Goal: Task Accomplishment & Management: Use online tool/utility

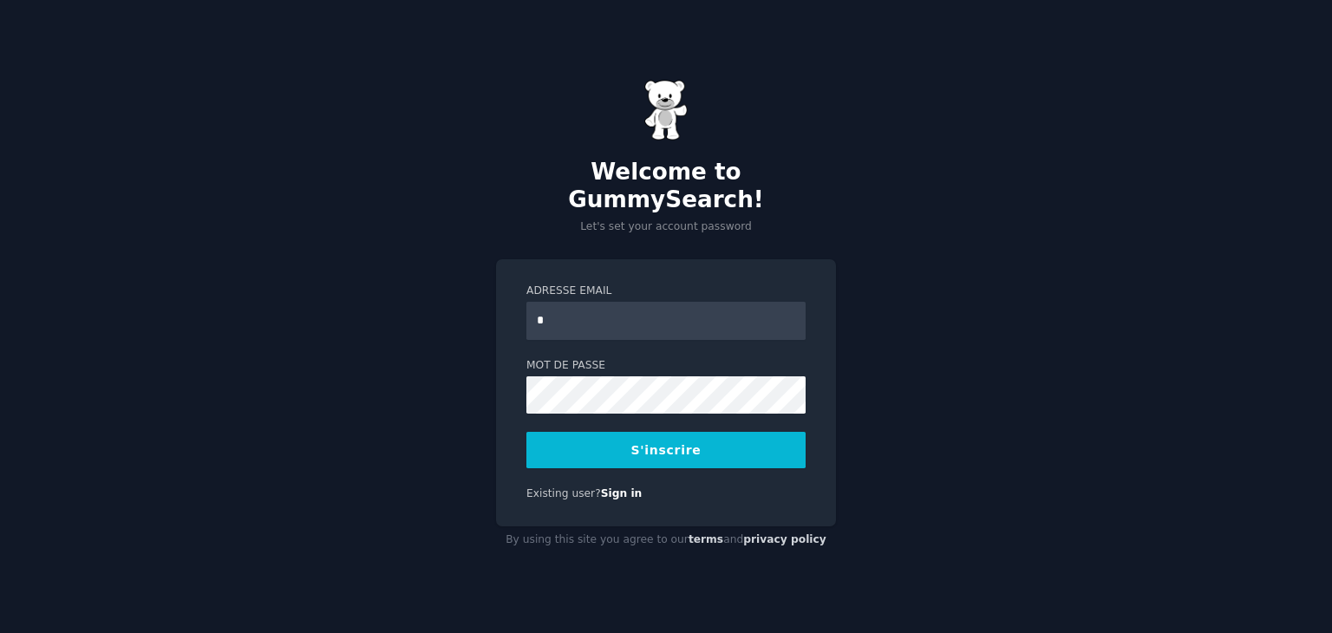
type input "**********"
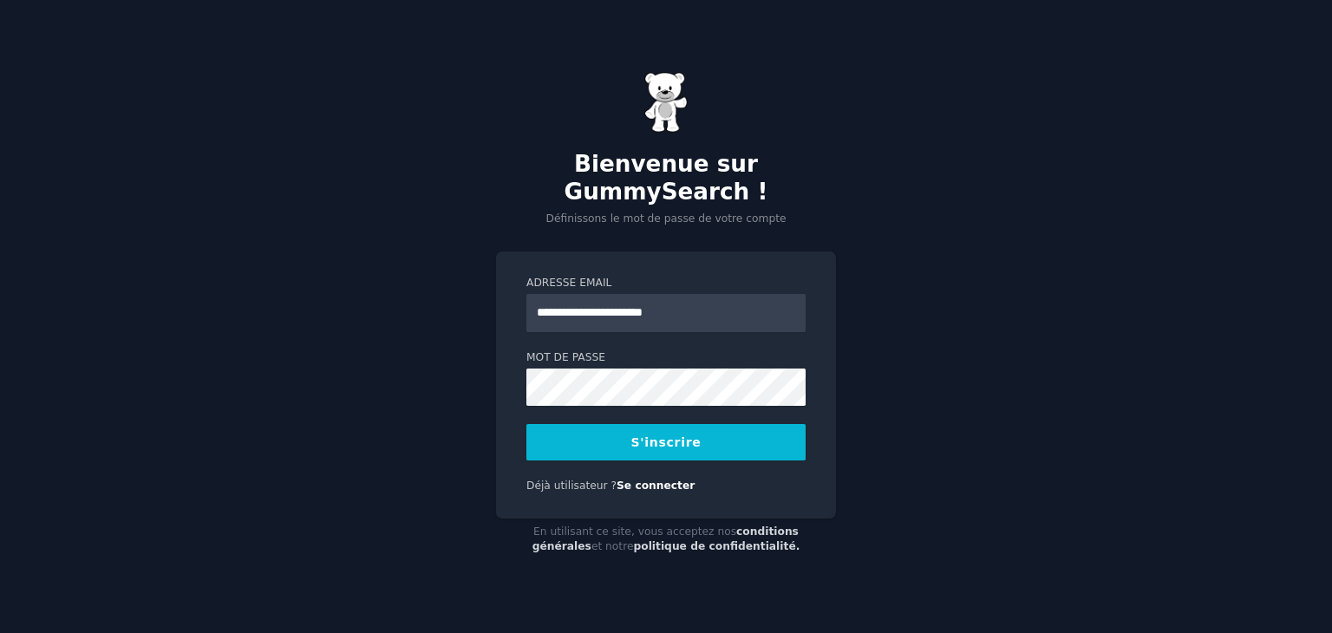
click at [693, 440] on font "S'inscrire" at bounding box center [666, 442] width 70 height 14
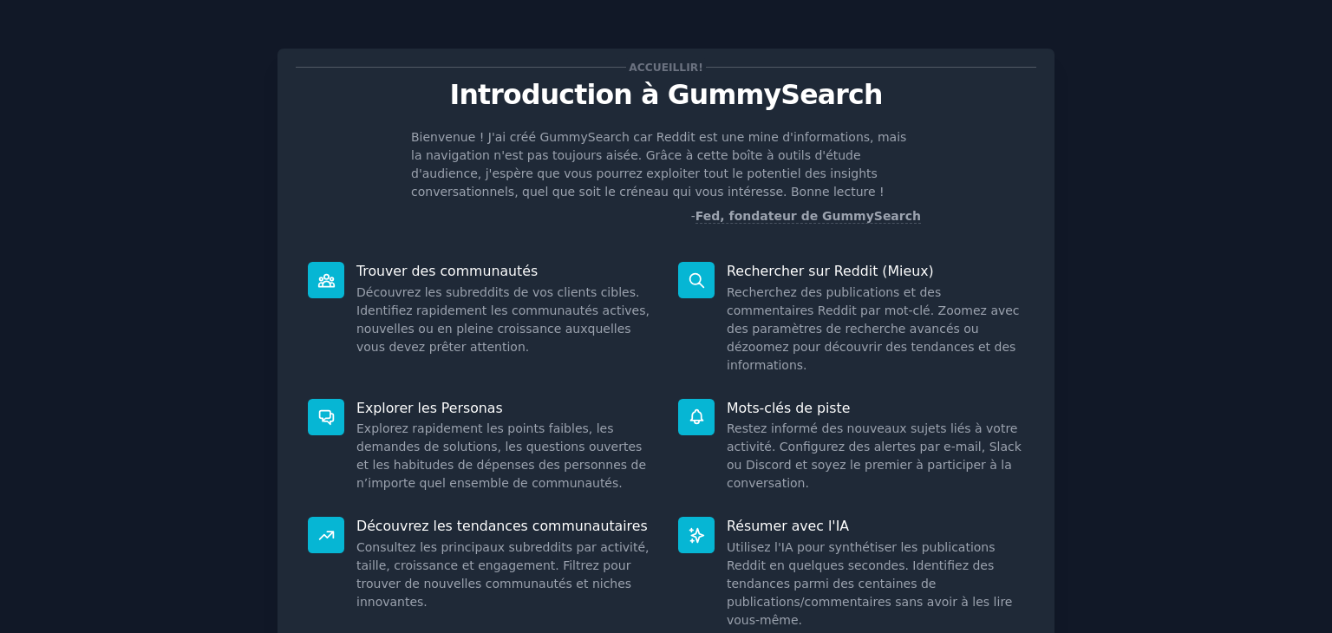
click at [819, 247] on div "Accueillir! Introduction à GummySearch Bienvenue ! J'ai créé GummySearch car Re…" at bounding box center [665, 354] width 777 height 611
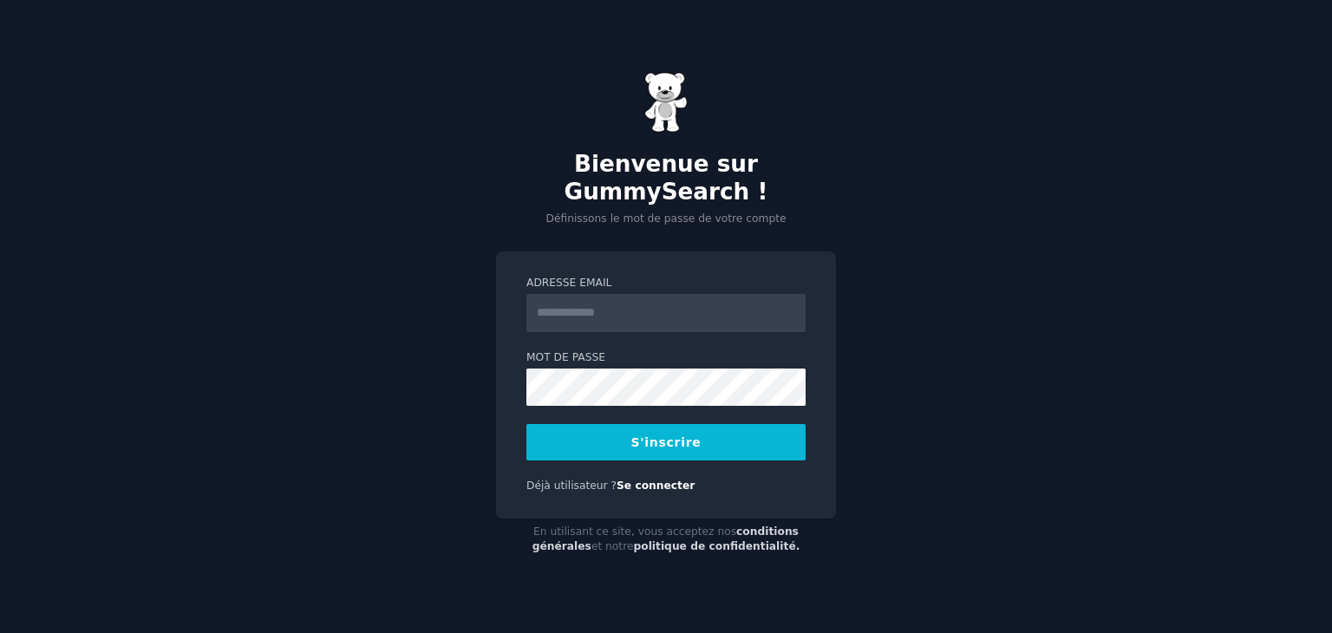
click at [647, 314] on input "Adresse email" at bounding box center [665, 313] width 279 height 38
type input "**********"
click at [687, 438] on font "S'inscrire" at bounding box center [666, 442] width 70 height 14
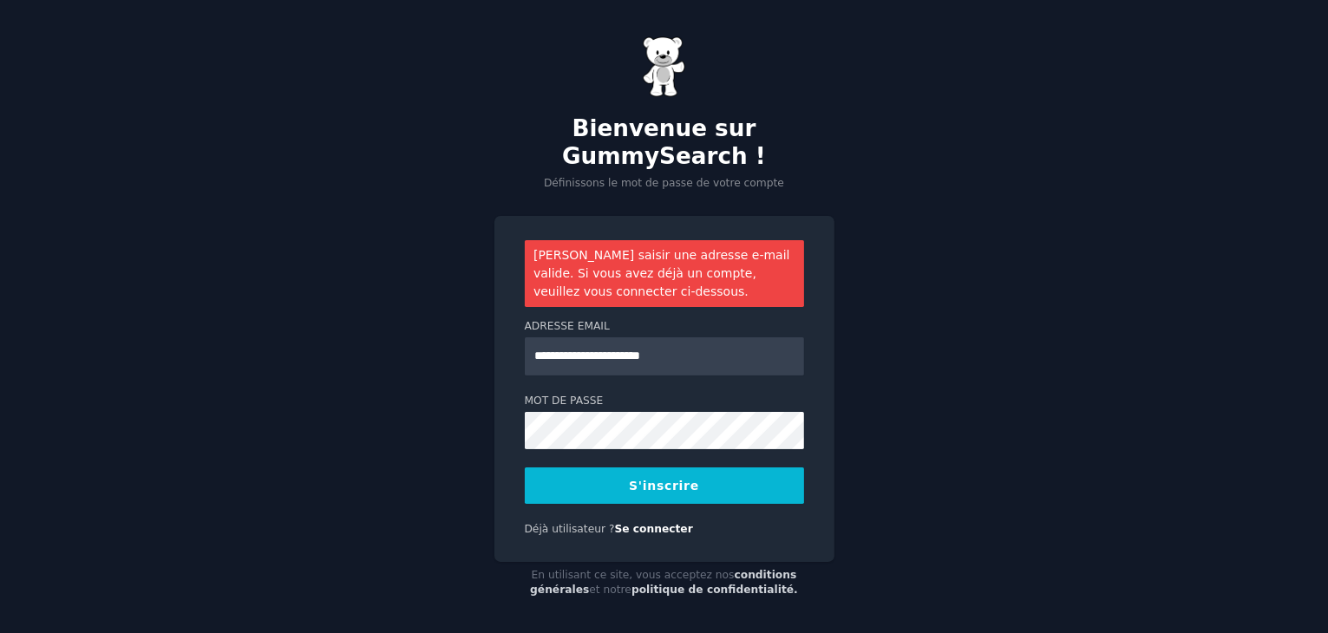
click at [669, 496] on button "S'inscrire" at bounding box center [664, 485] width 279 height 36
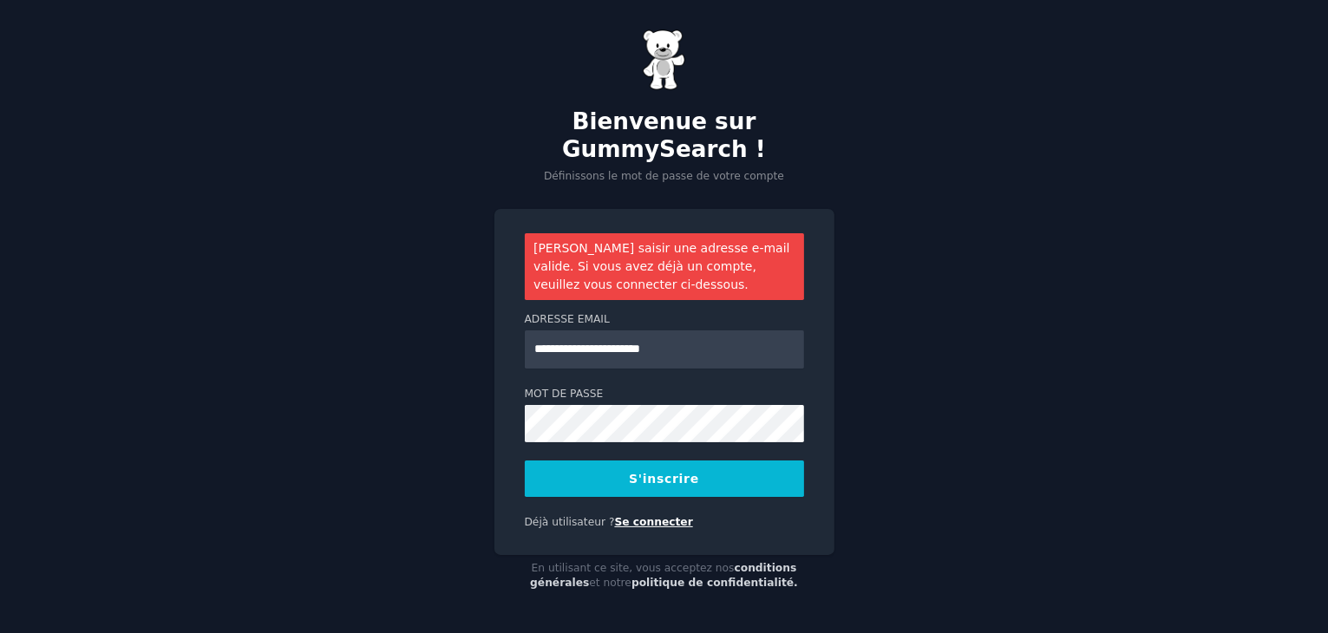
click at [642, 527] on font "Se connecter" at bounding box center [653, 522] width 78 height 12
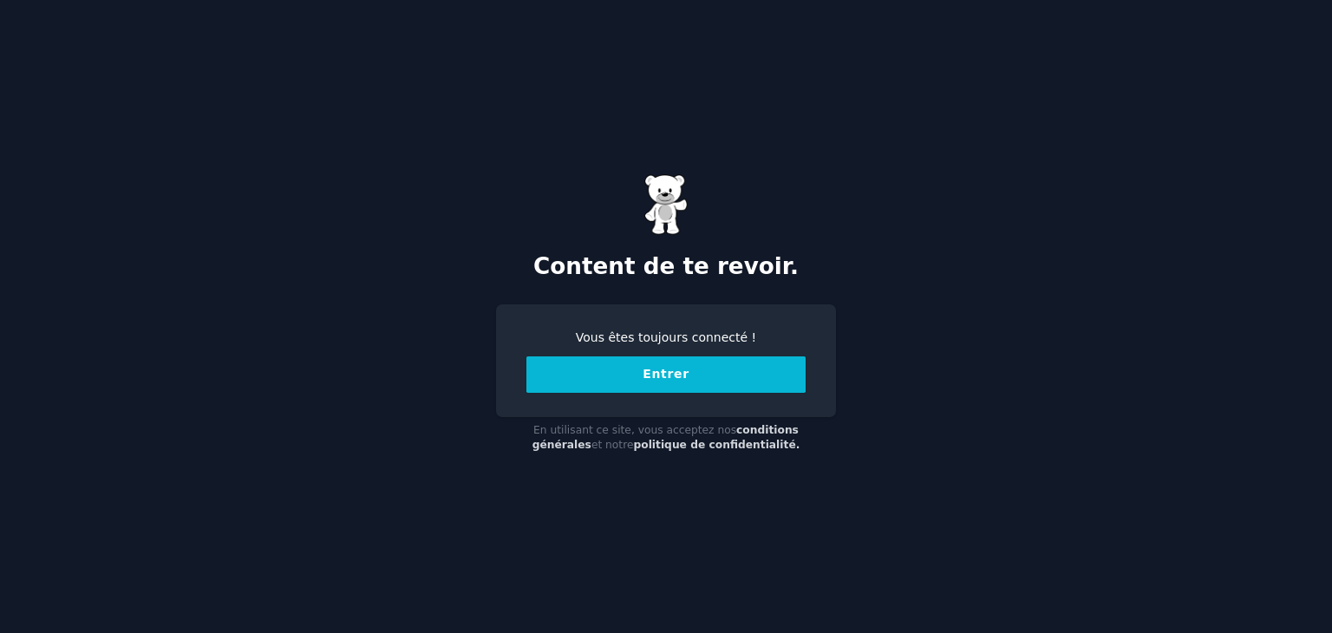
click at [728, 374] on button "Entrer" at bounding box center [665, 374] width 279 height 36
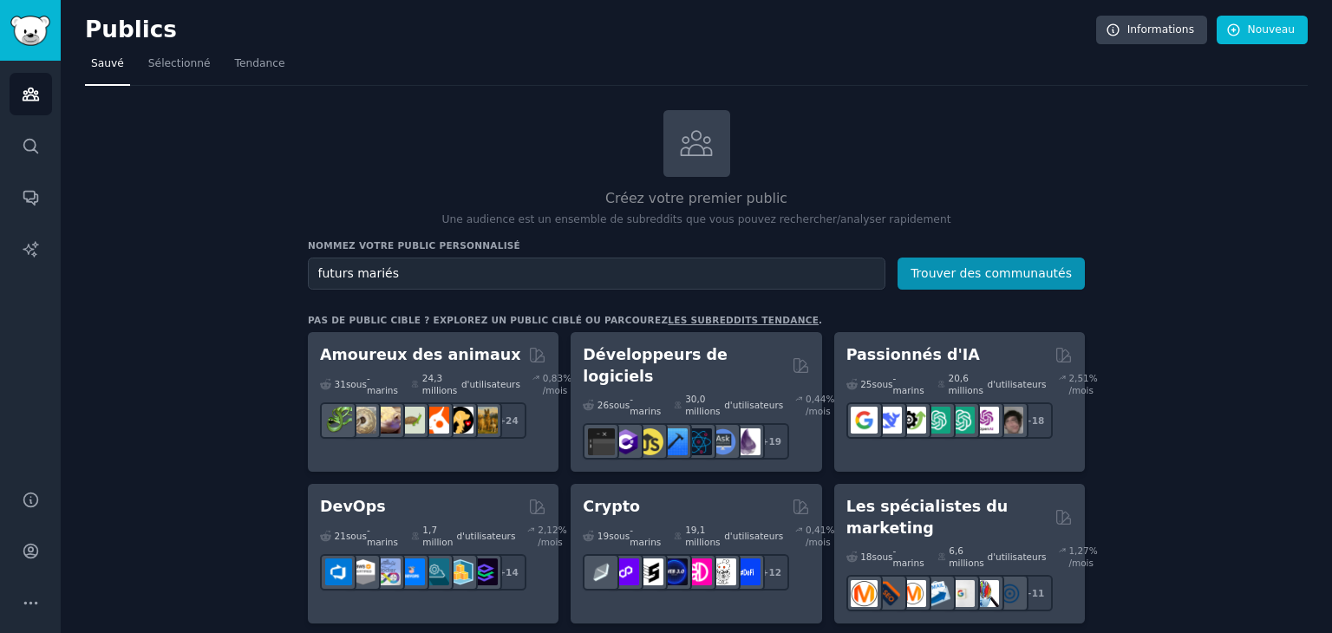
type input "futurs mariés"
click at [1138, 32] on font "Informations" at bounding box center [1160, 29] width 67 height 12
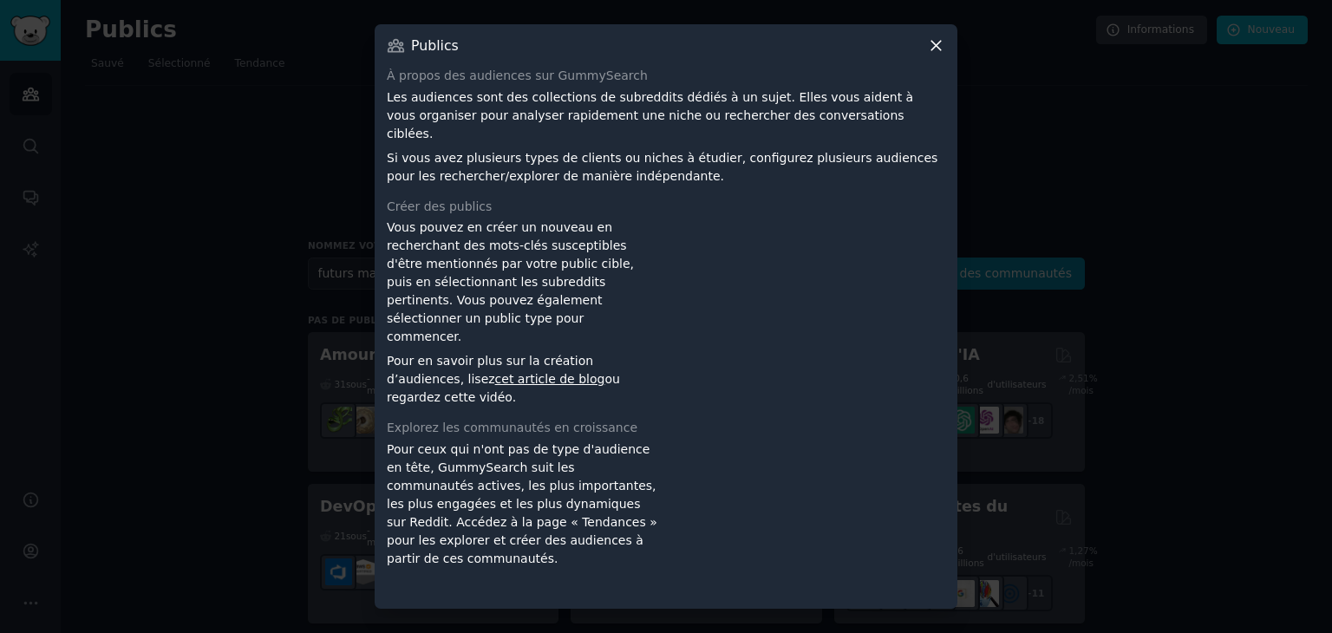
click at [930, 55] on icon at bounding box center [936, 45] width 18 height 18
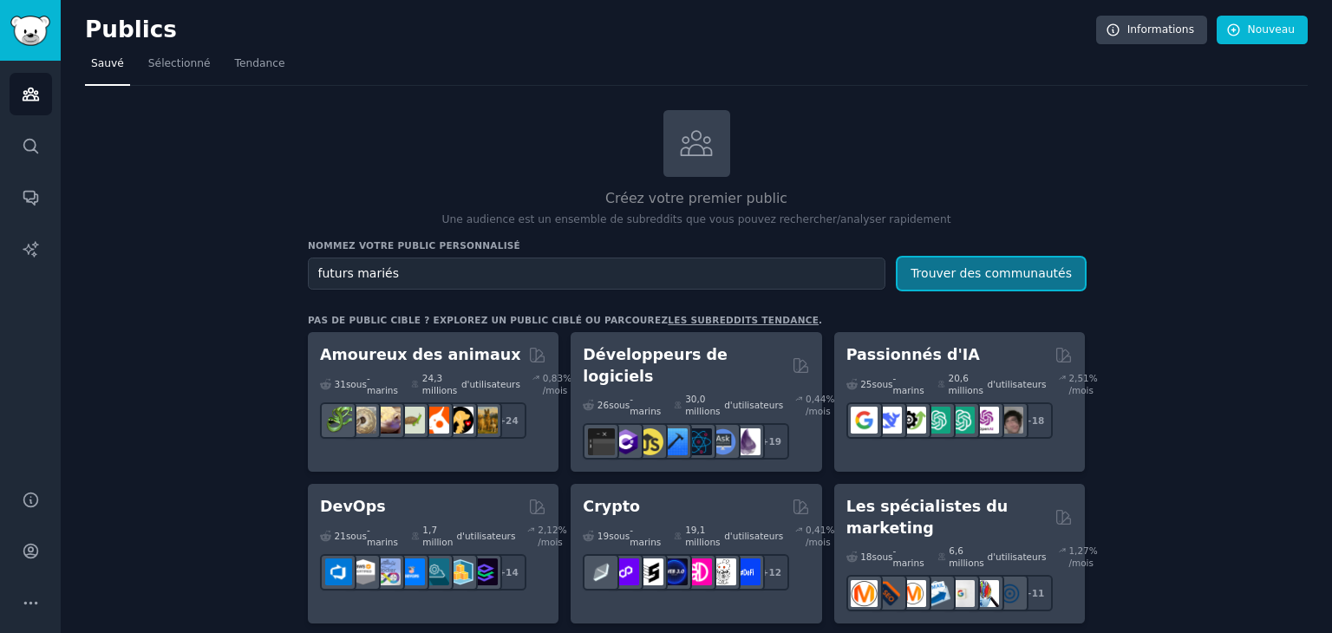
click at [995, 272] on font "Trouver des communautés" at bounding box center [990, 273] width 161 height 14
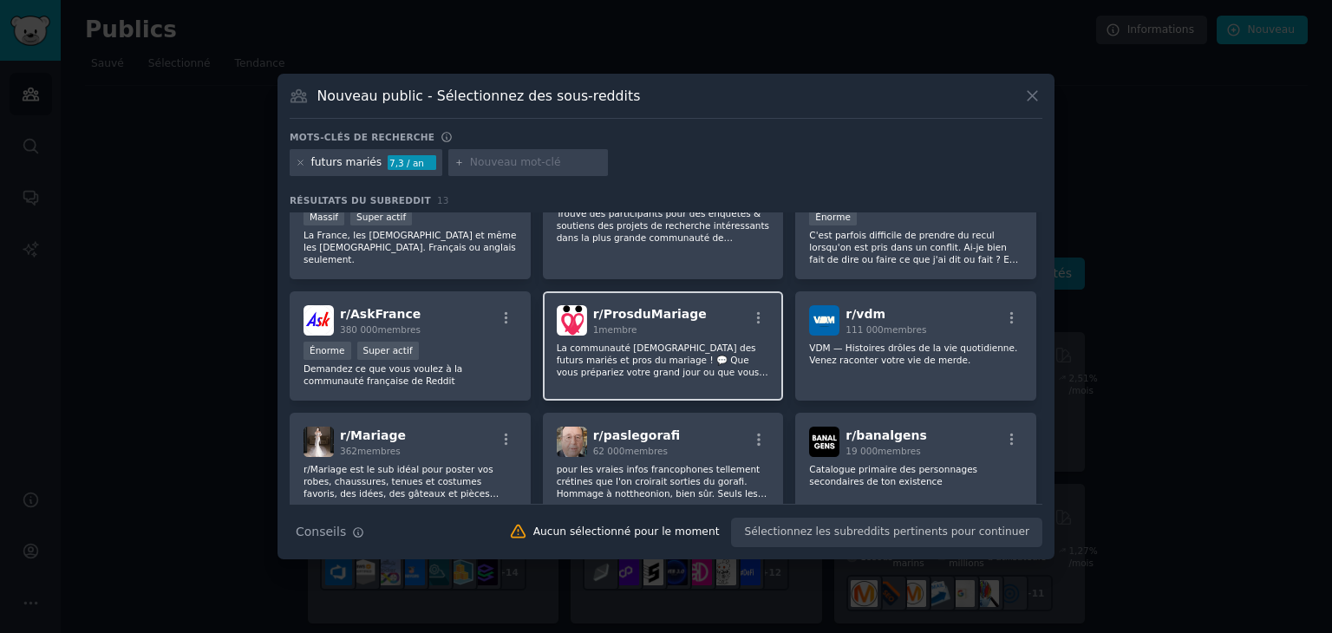
scroll to position [58, 0]
click at [662, 344] on font "La communauté francophone des futurs mariés et pros du mariage ! 💬 Que vous pré…" at bounding box center [663, 406] width 212 height 132
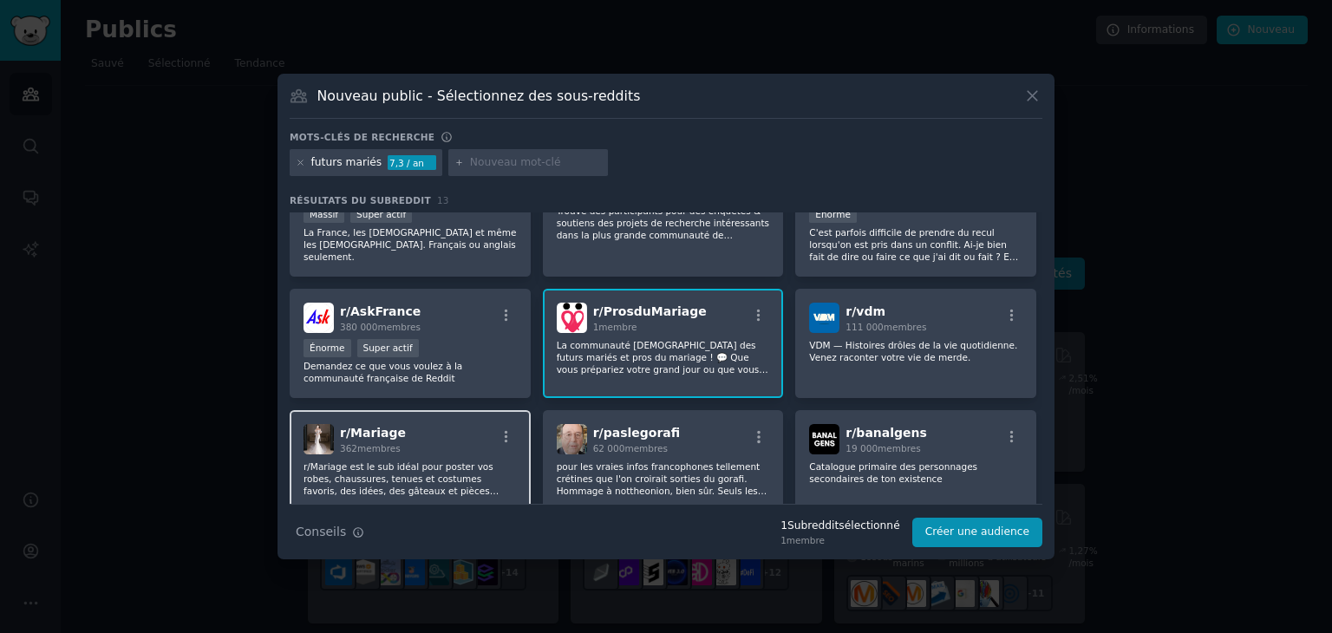
click at [410, 467] on font "r/Mariage est le sub idéal pour poster vos robes, chaussures, tenues et costume…" at bounding box center [409, 502] width 212 height 83
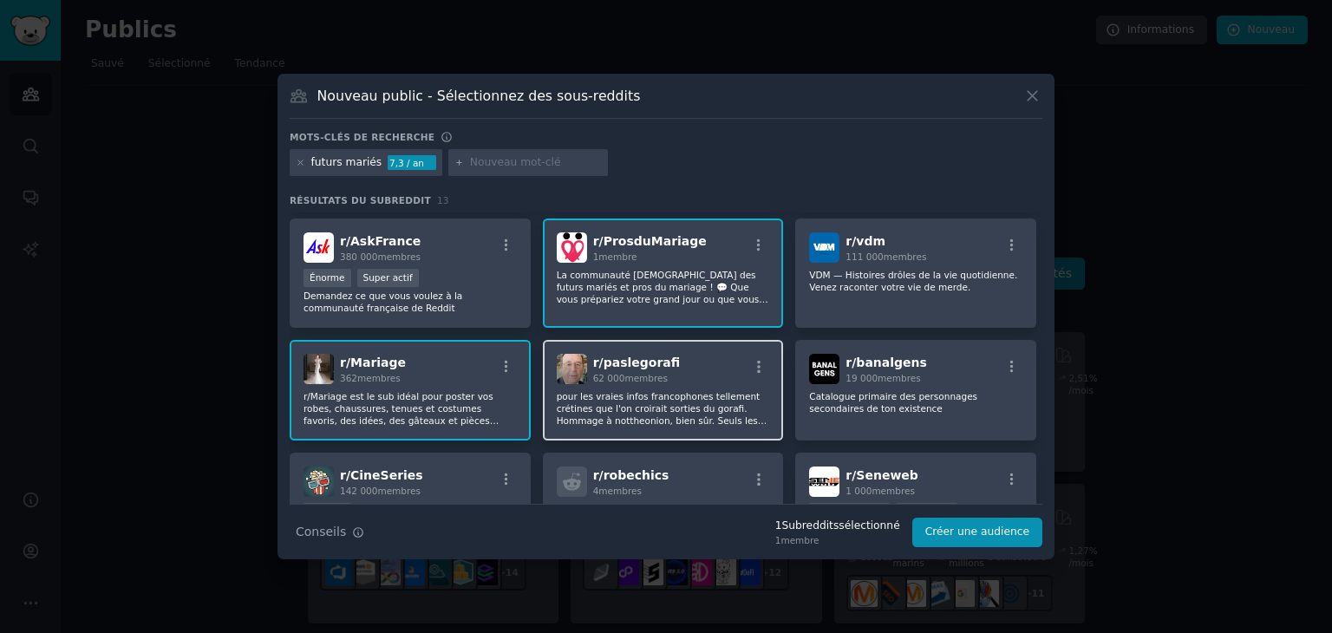
scroll to position [142, 0]
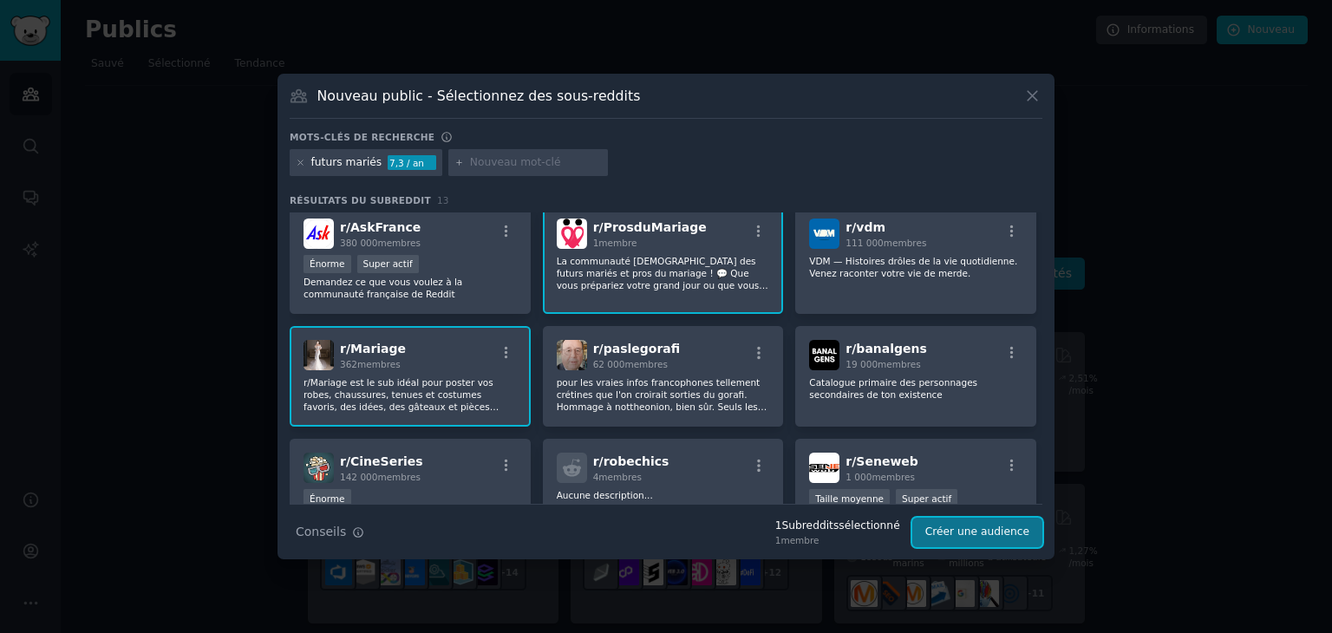
click at [1000, 528] on font "Créer une audience" at bounding box center [977, 531] width 104 height 12
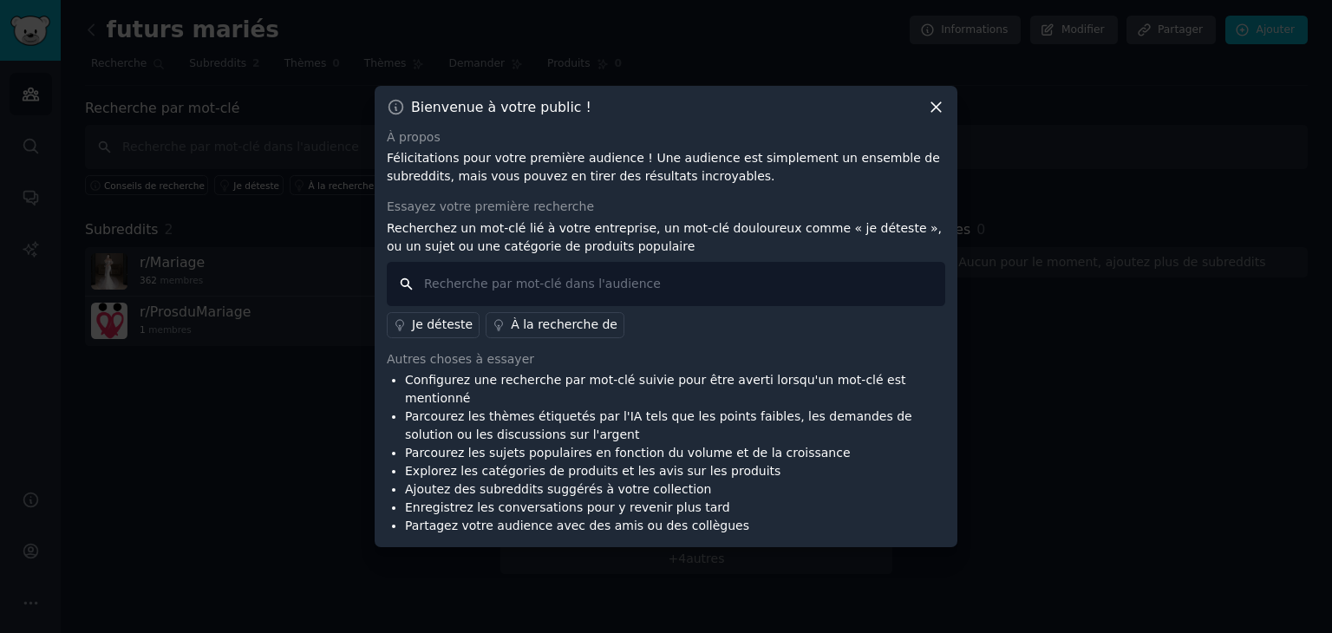
click at [732, 290] on input "text" at bounding box center [666, 284] width 558 height 44
type input "organisation de mariage"
click at [522, 331] on font "À la recherche de" at bounding box center [564, 324] width 107 height 14
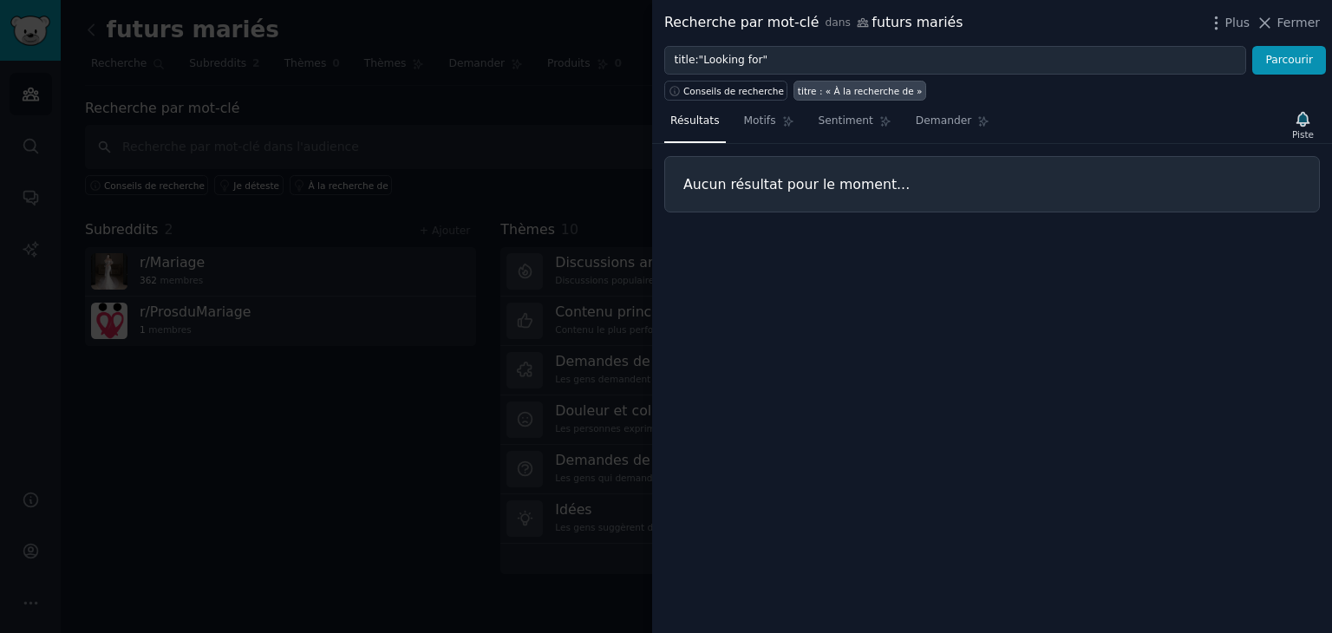
click at [264, 413] on div at bounding box center [666, 316] width 1332 height 633
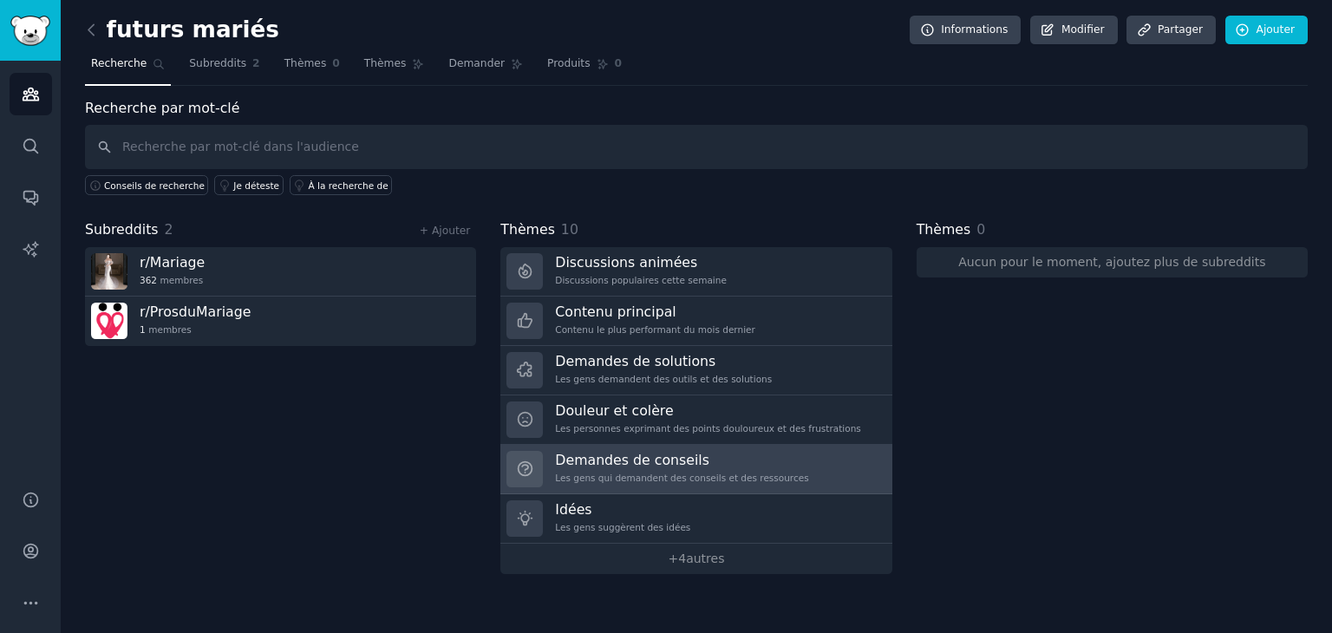
click at [597, 473] on font "Les gens qui demandent des conseils et des ressources" at bounding box center [681, 478] width 253 height 10
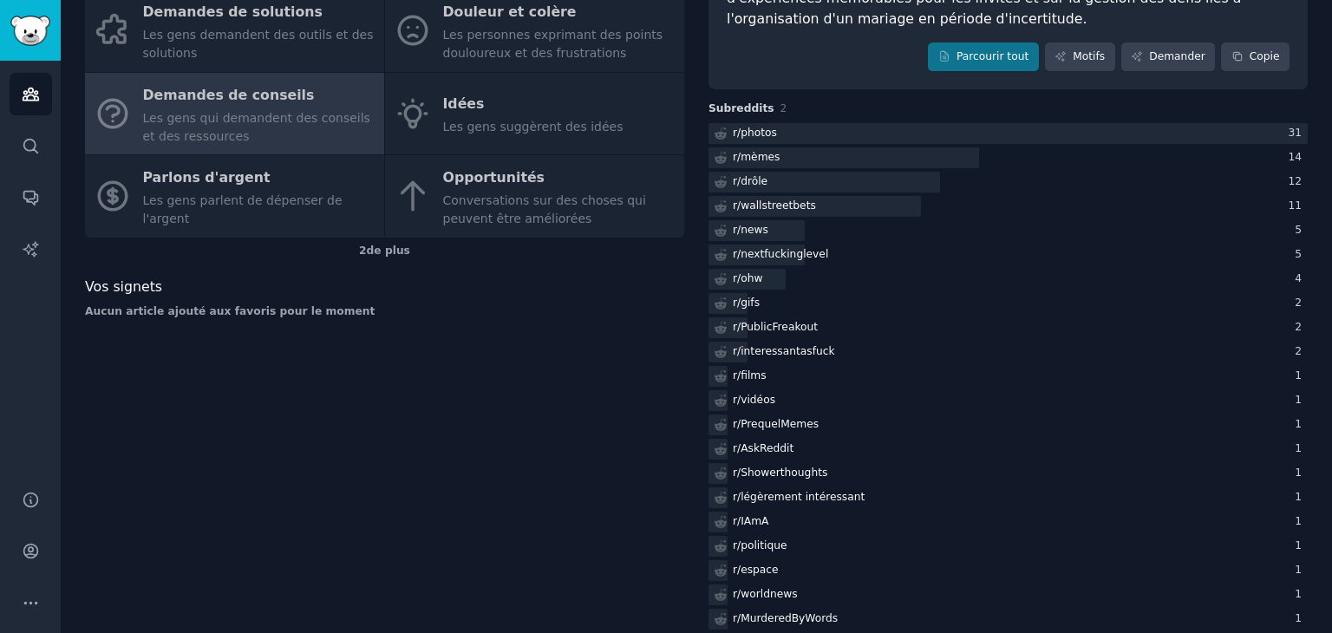
scroll to position [282, 0]
